Goal: Navigation & Orientation: Find specific page/section

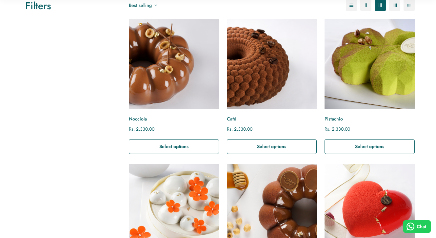
scroll to position [92, 0]
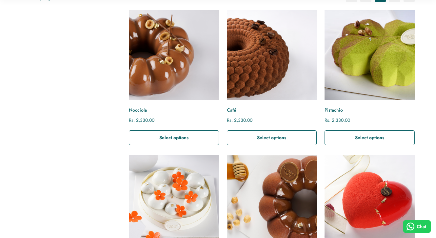
click at [181, 196] on img "Naranja" at bounding box center [173, 199] width 99 height 99
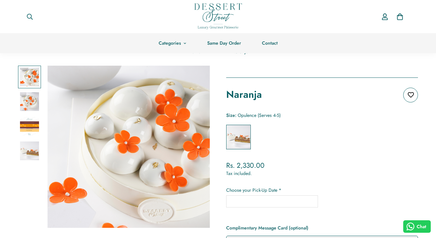
scroll to position [16, 0]
click at [26, 104] on img at bounding box center [29, 101] width 19 height 19
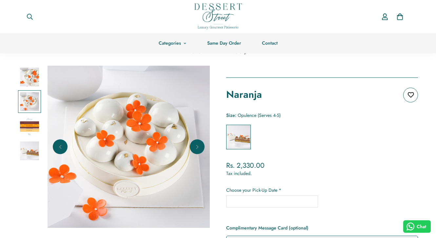
click at [28, 115] on div at bounding box center [29, 126] width 23 height 23
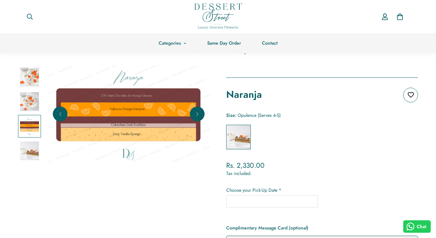
click at [31, 153] on img at bounding box center [29, 150] width 19 height 19
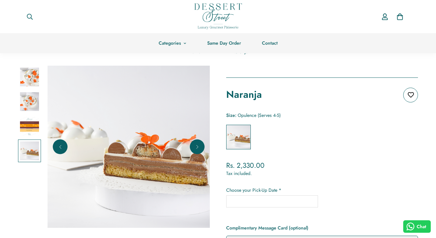
click at [37, 121] on img at bounding box center [29, 126] width 19 height 19
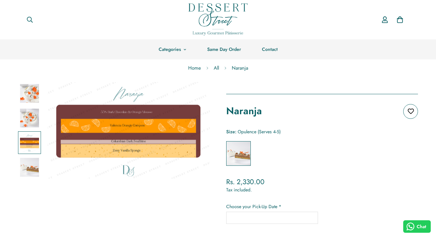
scroll to position [0, 0]
click at [25, 97] on img at bounding box center [29, 93] width 19 height 19
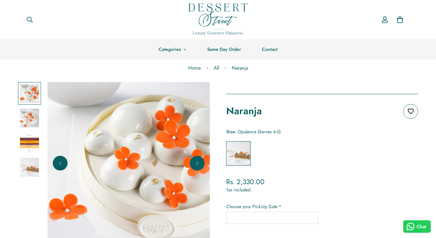
click at [29, 117] on img at bounding box center [29, 118] width 19 height 19
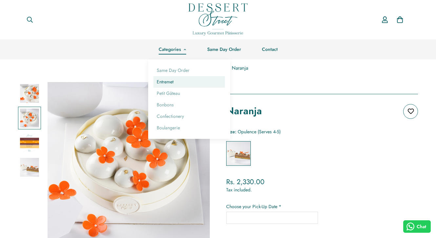
click at [173, 84] on link "Entremet" at bounding box center [188, 81] width 71 height 11
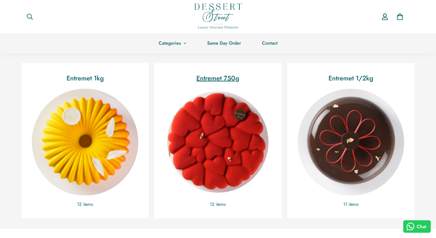
scroll to position [143, 0]
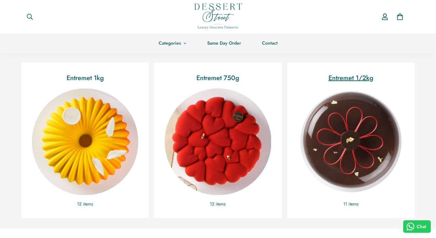
click at [373, 119] on img "Entremet 1/2kg" at bounding box center [351, 141] width 116 height 116
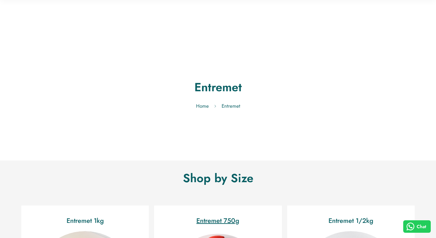
scroll to position [143, 0]
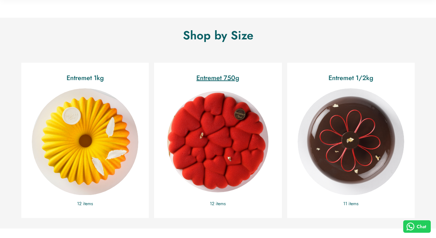
click at [201, 95] on img "Entremet 750g" at bounding box center [218, 141] width 116 height 116
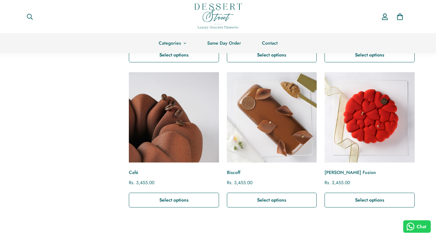
scroll to position [463, 0]
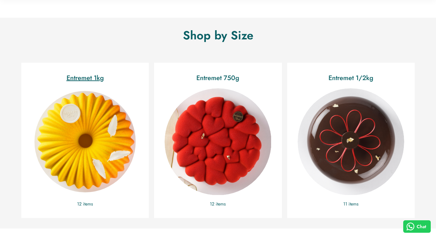
scroll to position [143, 0]
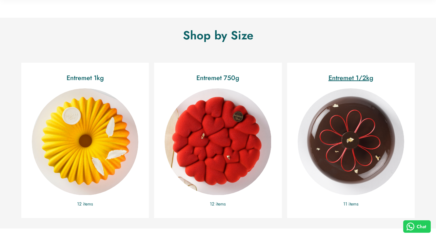
click at [359, 81] on link "Entremet 1/2kg" at bounding box center [351, 78] width 45 height 10
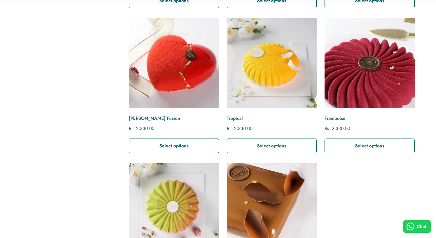
scroll to position [491, 0]
